Goal: Task Accomplishment & Management: Complete application form

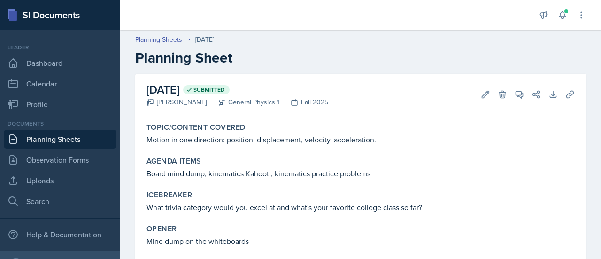
click at [62, 142] on link "Planning Sheets" at bounding box center [60, 139] width 113 height 19
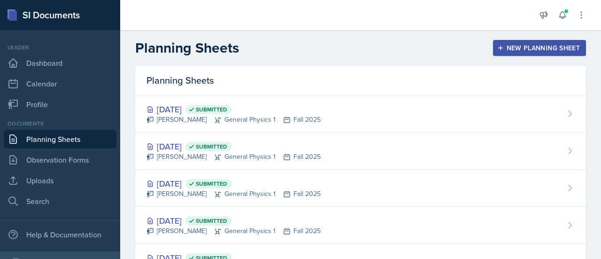
click at [516, 48] on div "New Planning Sheet" at bounding box center [539, 48] width 81 height 8
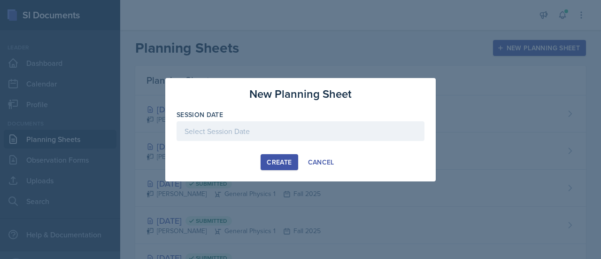
click at [218, 137] on div at bounding box center [301, 131] width 248 height 20
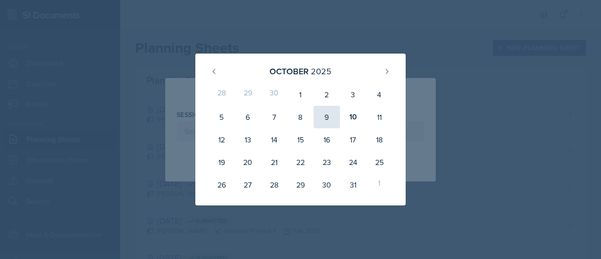
click at [326, 120] on div "9" at bounding box center [327, 117] width 26 height 23
type input "[DATE]"
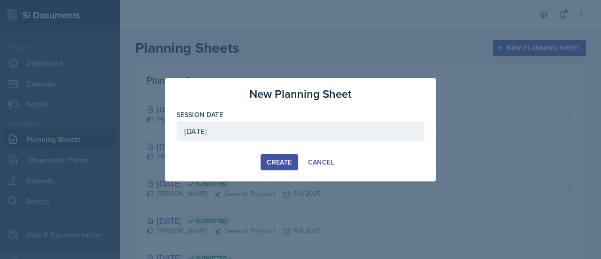
click at [277, 162] on div "Create" at bounding box center [279, 162] width 25 height 8
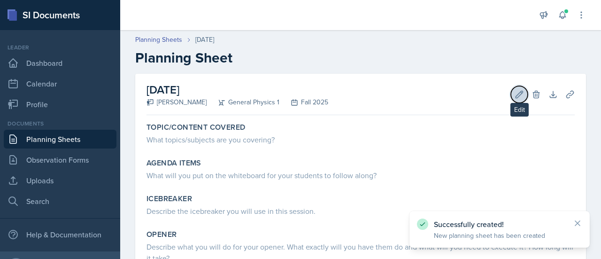
click at [515, 92] on icon at bounding box center [519, 94] width 9 height 9
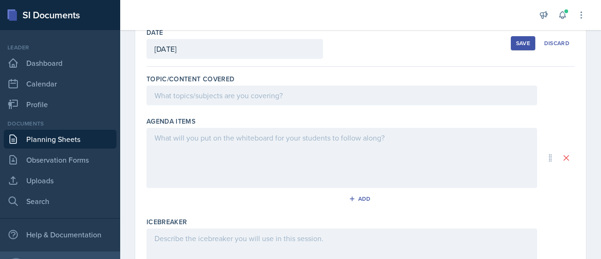
click at [235, 96] on p at bounding box center [342, 95] width 375 height 11
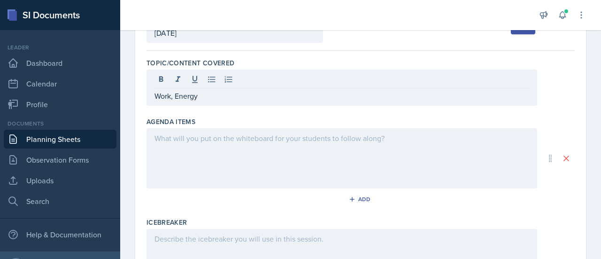
click at [221, 150] on div at bounding box center [342, 158] width 391 height 60
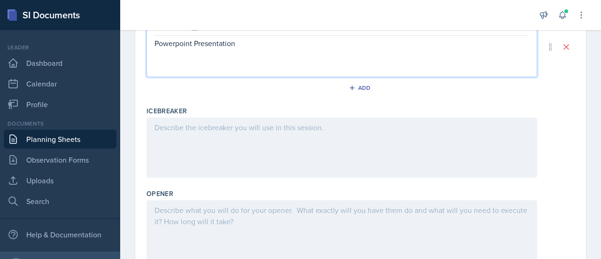
click at [221, 150] on div at bounding box center [342, 147] width 391 height 60
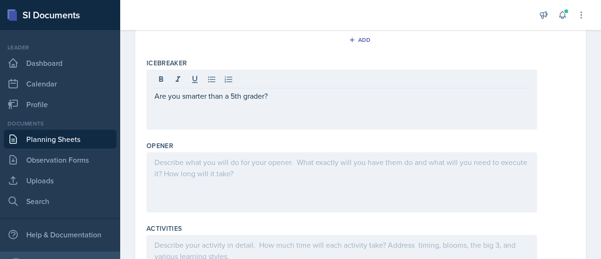
click at [227, 170] on div at bounding box center [342, 182] width 391 height 60
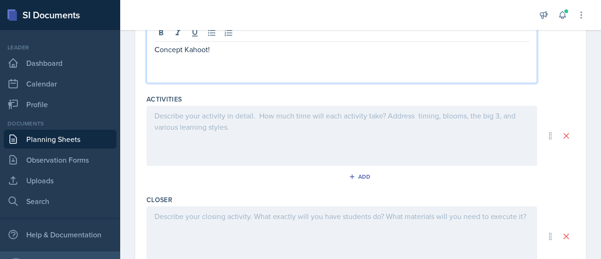
scroll to position [342, 0]
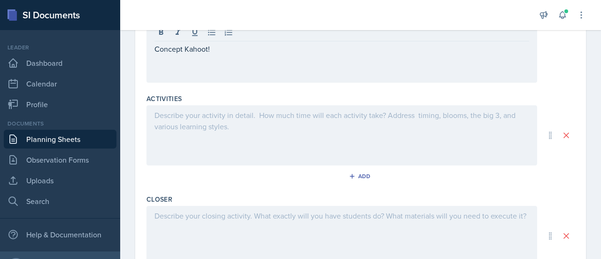
click at [220, 134] on div at bounding box center [342, 135] width 391 height 60
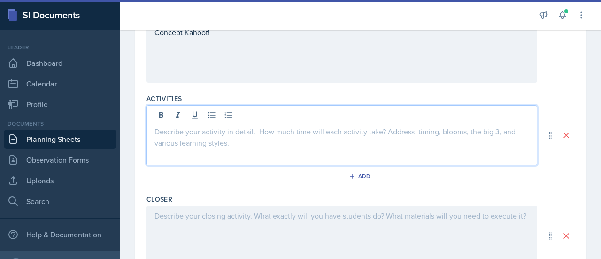
click at [220, 134] on p at bounding box center [342, 131] width 375 height 11
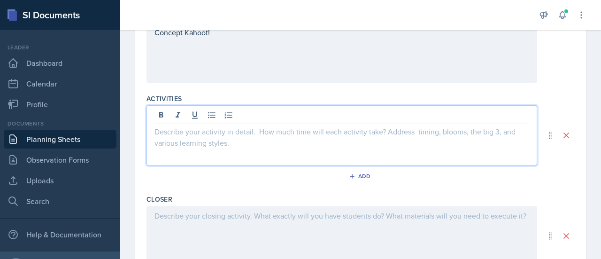
click at [220, 134] on p at bounding box center [342, 131] width 375 height 11
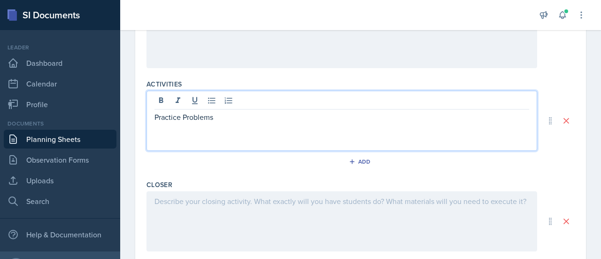
scroll to position [374, 0]
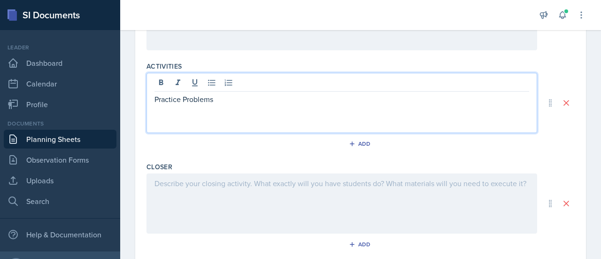
click at [265, 98] on p "Practice Problems" at bounding box center [342, 99] width 375 height 11
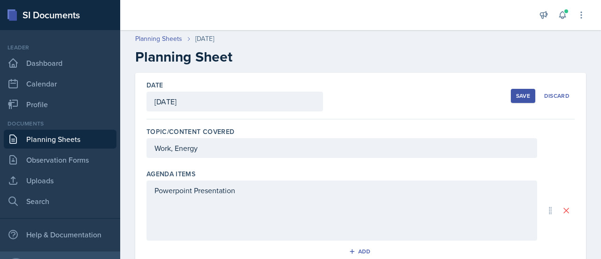
scroll to position [0, 0]
click at [237, 150] on div "Work, Energy" at bounding box center [342, 149] width 391 height 20
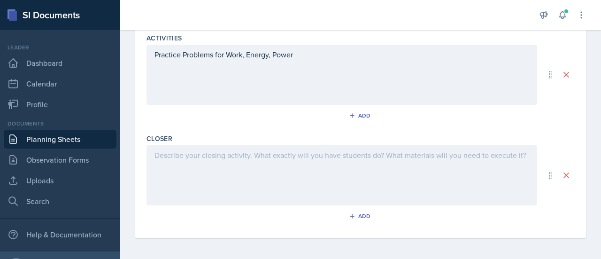
click at [226, 158] on div at bounding box center [342, 175] width 391 height 60
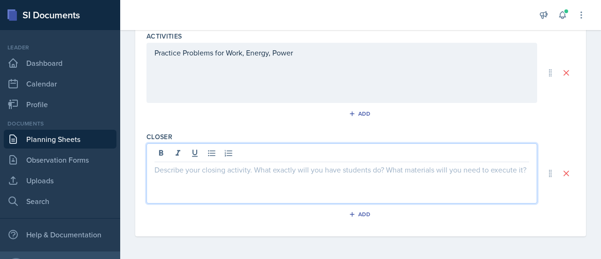
scroll to position [403, 0]
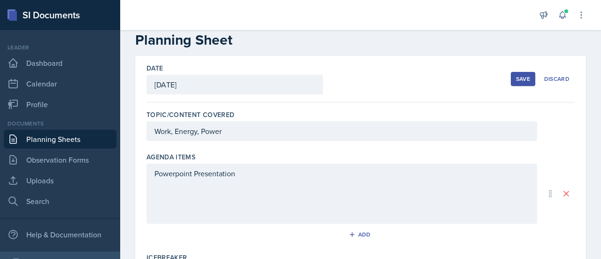
scroll to position [0, 0]
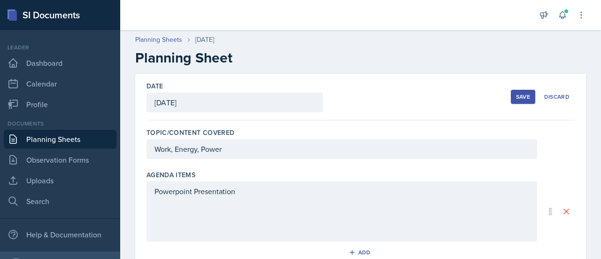
click at [516, 97] on div "Save" at bounding box center [523, 97] width 14 height 8
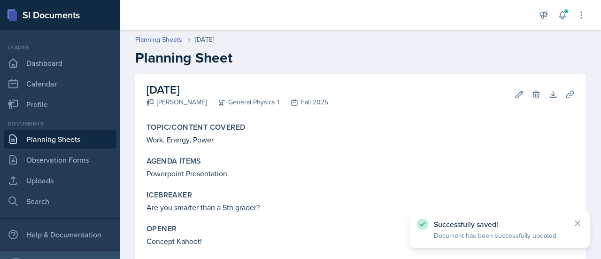
scroll to position [119, 0]
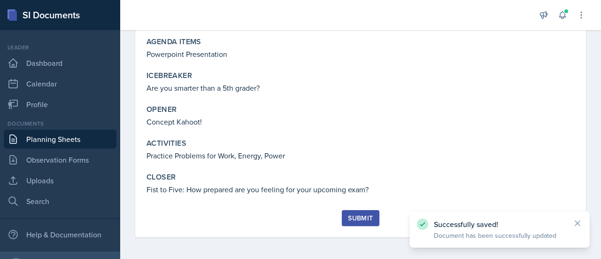
click at [351, 217] on div "Submit" at bounding box center [360, 218] width 25 height 8
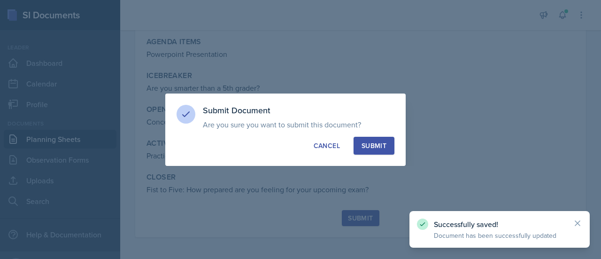
click at [379, 150] on button "Submit" at bounding box center [374, 146] width 41 height 18
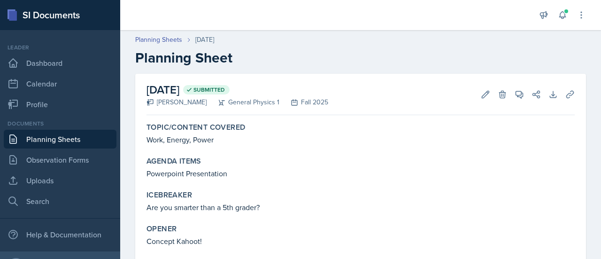
scroll to position [93, 0]
